Goal: Information Seeking & Learning: Learn about a topic

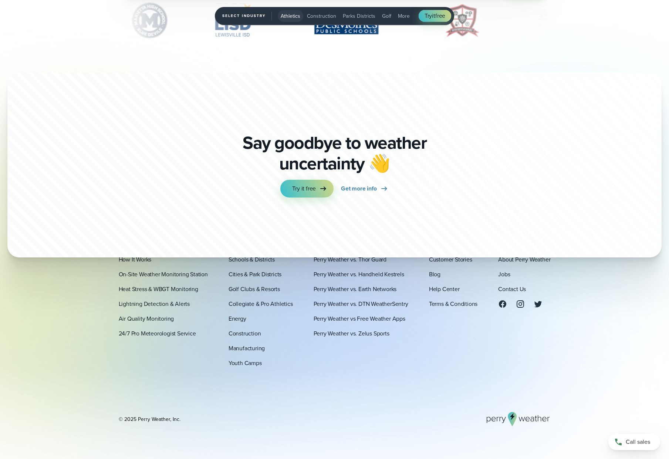
scroll to position [2747, 0]
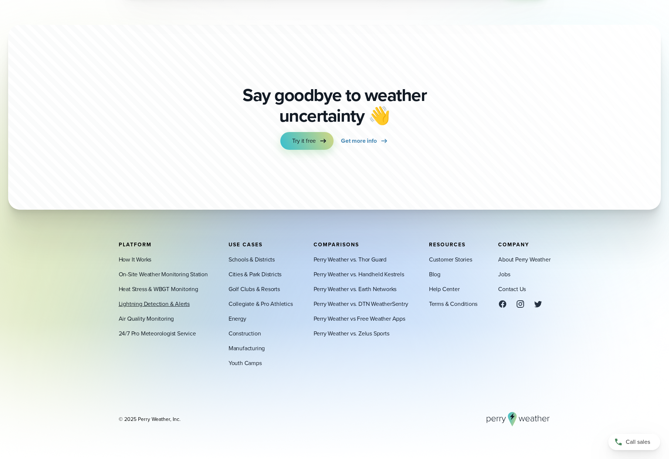
click at [163, 302] on link "Lightning Detection & Alerts" at bounding box center [154, 303] width 71 height 9
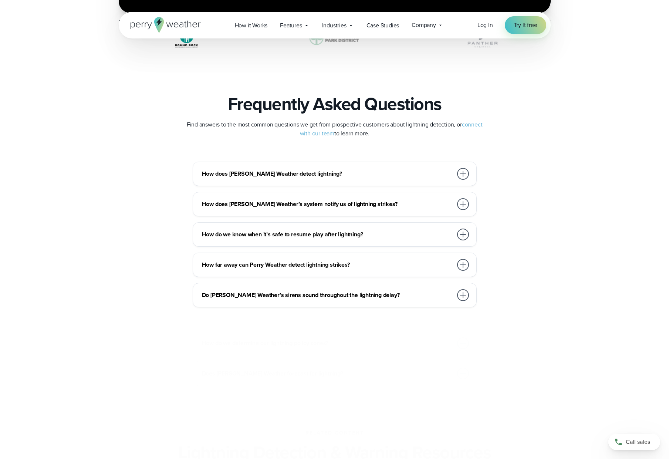
scroll to position [1553, 0]
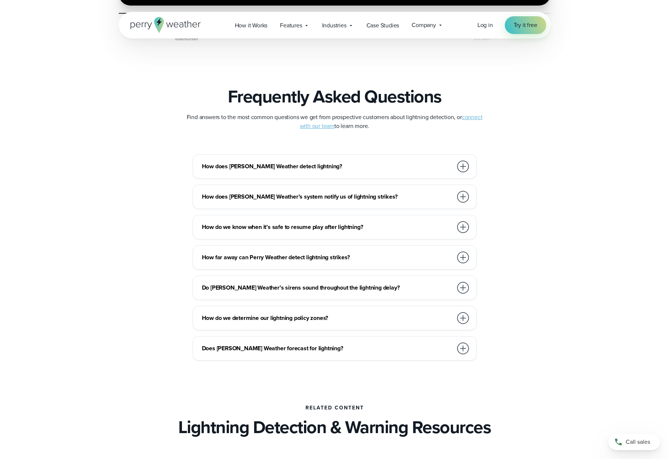
click at [257, 191] on div "How does [PERSON_NAME] Weather’s system notify us of lightning strikes?" at bounding box center [336, 196] width 268 height 15
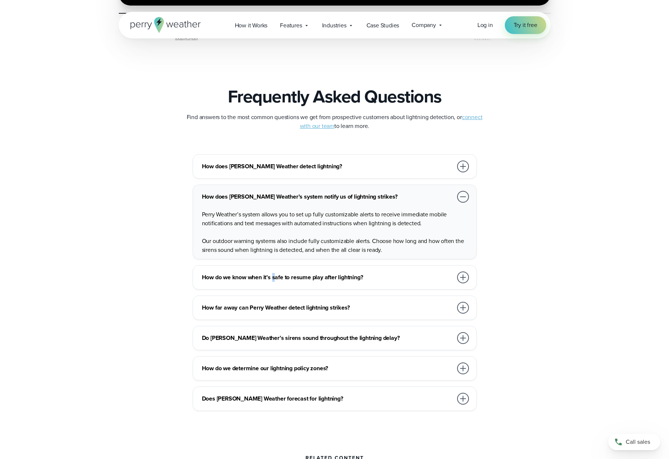
click at [275, 273] on h3 "How do we know when it’s safe to resume play after lightning?" at bounding box center [327, 277] width 251 height 9
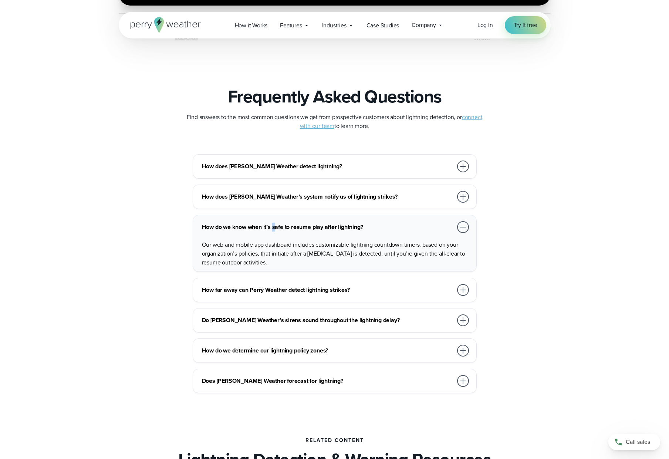
scroll to position [1627, 0]
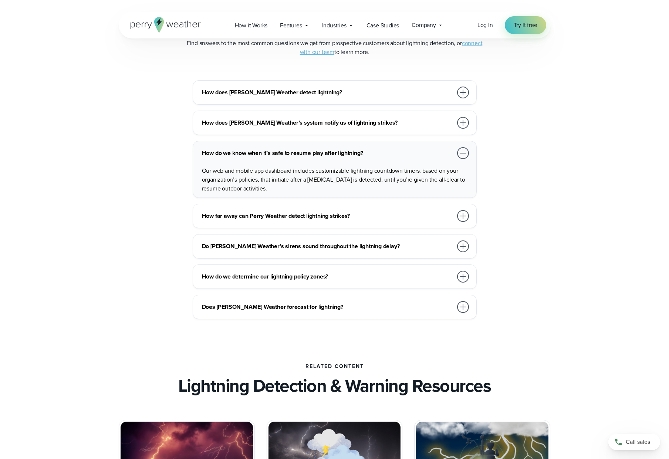
click at [250, 274] on h3 "How do we determine our lightning policy zones?" at bounding box center [327, 276] width 251 height 9
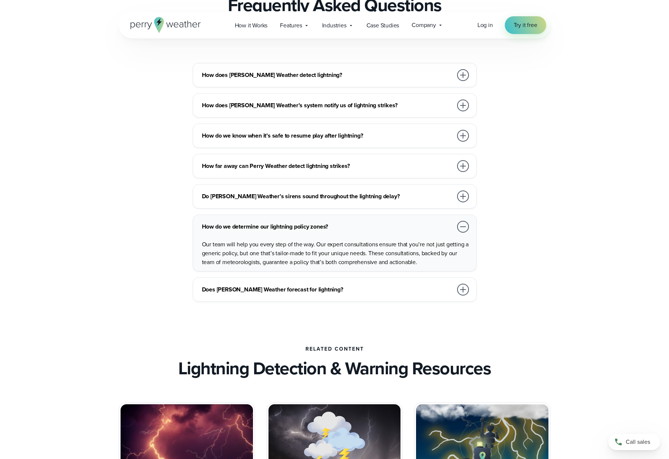
scroll to position [1615, 0]
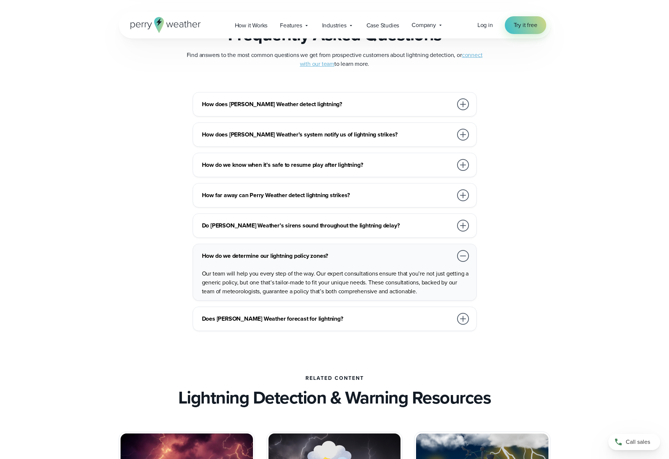
click at [255, 108] on h3 "How does [PERSON_NAME] Weather detect lightning?" at bounding box center [327, 104] width 251 height 9
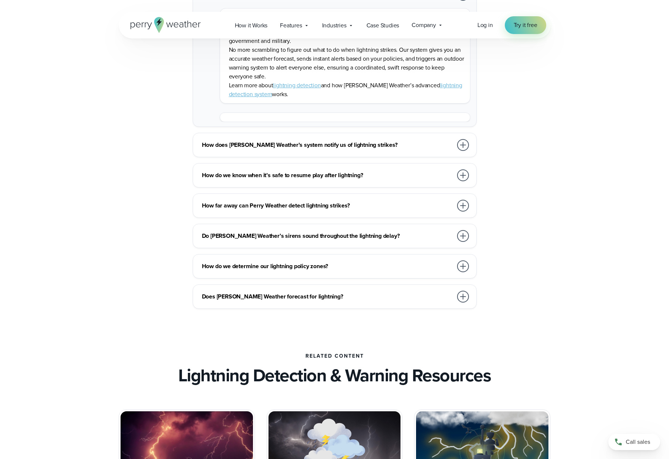
scroll to position [1726, 0]
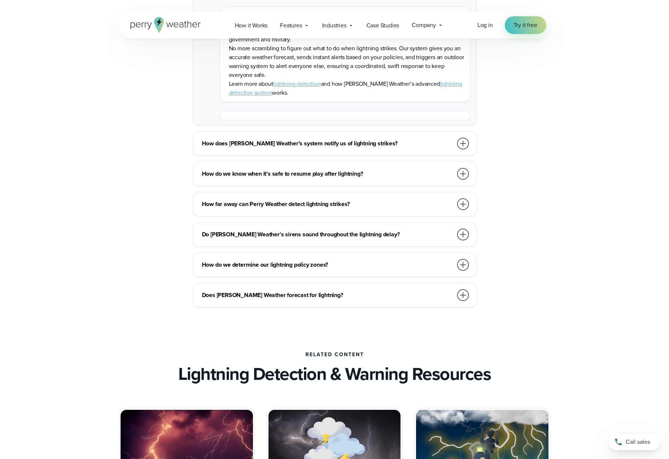
click at [276, 147] on h3 "How does [PERSON_NAME] Weather’s system notify us of lightning strikes?" at bounding box center [327, 143] width 251 height 9
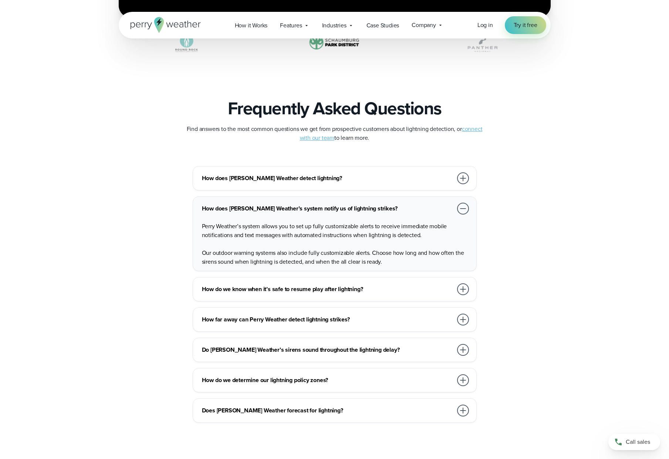
scroll to position [1282, 0]
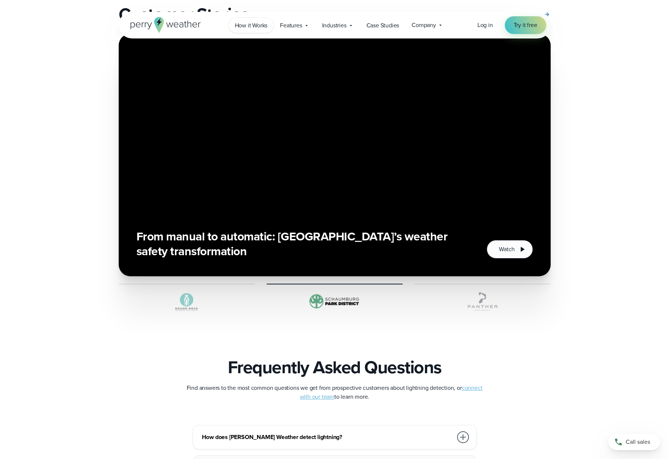
click at [254, 26] on span "How it Works" at bounding box center [251, 25] width 33 height 9
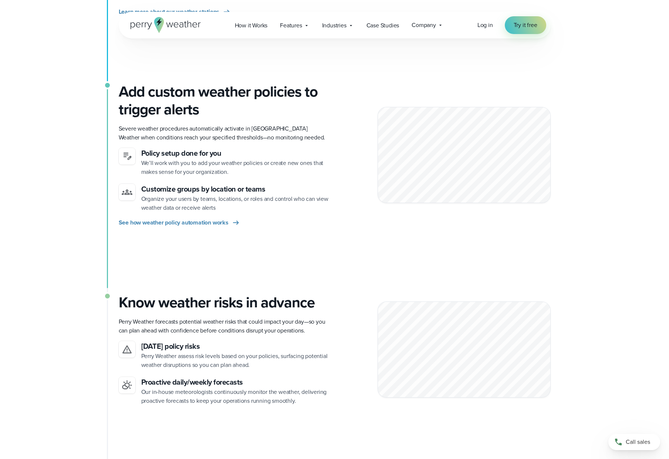
scroll to position [333, 0]
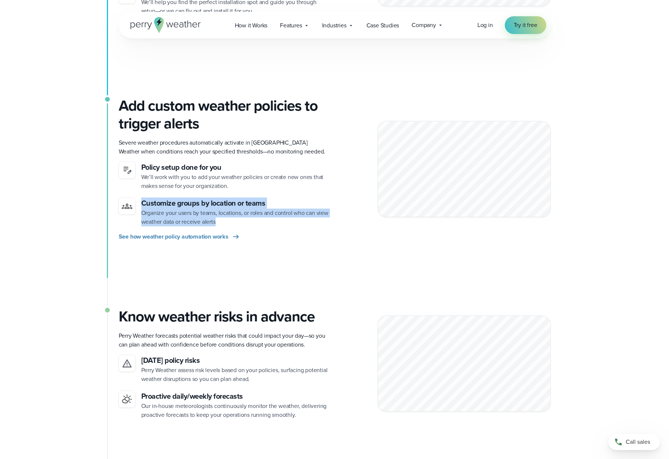
drag, startPoint x: 237, startPoint y: 220, endPoint x: 114, endPoint y: 200, distance: 124.1
click at [114, 200] on div "On-site stations capture real-time conditions Unlike weather apps that rely on …" at bounding box center [334, 423] width 532 height 1075
drag, startPoint x: 114, startPoint y: 200, endPoint x: 164, endPoint y: 206, distance: 49.9
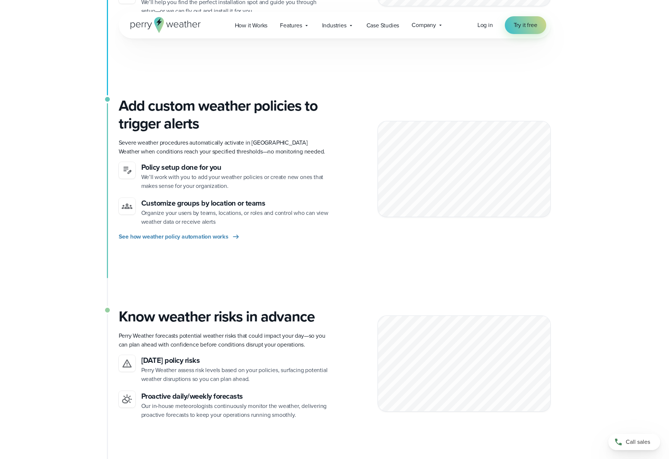
drag, startPoint x: 164, startPoint y: 206, endPoint x: 152, endPoint y: 242, distance: 38.2
click at [152, 243] on div "Add custom weather policies to trigger alerts Severe weather procedures automat…" at bounding box center [335, 202] width 432 height 211
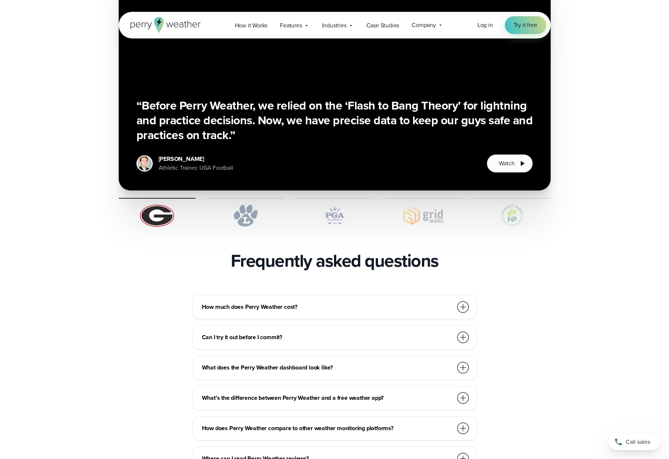
scroll to position [1664, 0]
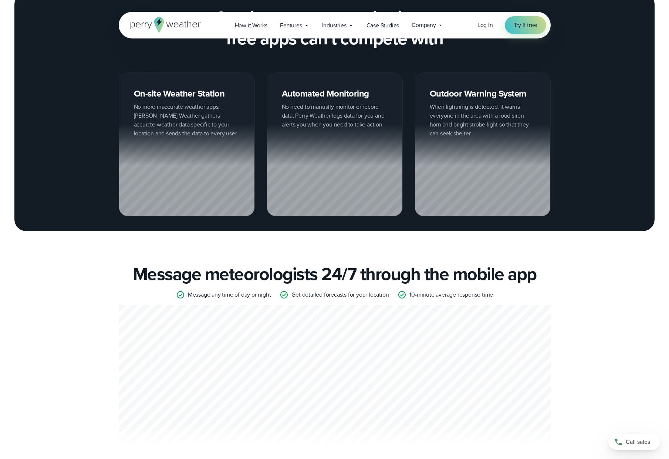
scroll to position [1368, 0]
